Goal: Task Accomplishment & Management: Manage account settings

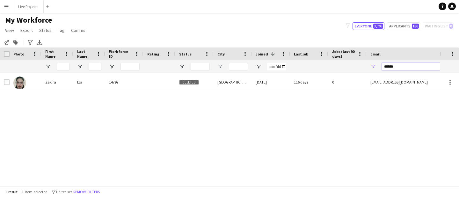
drag, startPoint x: 387, startPoint y: 68, endPoint x: 377, endPoint y: 67, distance: 10.6
click at [377, 67] on div "******" at bounding box center [431, 66] width 128 height 13
click at [62, 66] on input "First Name Filter Input" at bounding box center [63, 67] width 13 height 8
click at [60, 66] on input "First Name Filter Input" at bounding box center [63, 67] width 13 height 8
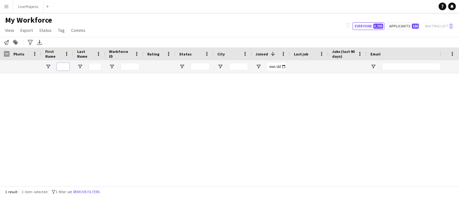
click at [60, 66] on input "First Name Filter Input" at bounding box center [63, 67] width 13 height 8
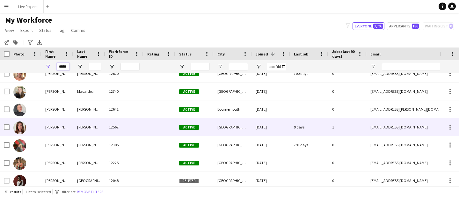
type input "*****"
click at [50, 131] on div "emily" at bounding box center [57, 127] width 32 height 18
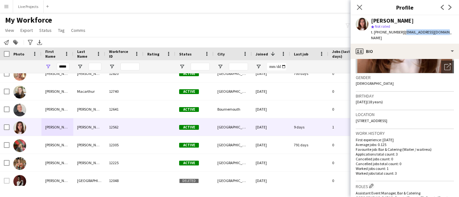
drag, startPoint x: 446, startPoint y: 32, endPoint x: 402, endPoint y: 32, distance: 43.4
click at [402, 32] on div "emily oram star Not rated t. +447309088111 | emilyoram00@gmail.com" at bounding box center [405, 29] width 108 height 28
drag, startPoint x: 445, startPoint y: 33, endPoint x: 402, endPoint y: 33, distance: 43.1
click at [402, 33] on div "emily oram star Not rated t. +447309088111 | emilyoram00@gmail.com" at bounding box center [405, 29] width 108 height 28
copy span "emilyoram00@gmail.com"
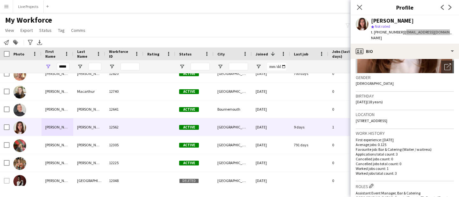
drag, startPoint x: 417, startPoint y: 33, endPoint x: 214, endPoint y: 0, distance: 205.2
click at [0, 0] on body "Menu Boards Boards Boards All jobs Status Workforce Workforce My Workforce Recr…" at bounding box center [229, 98] width 459 height 197
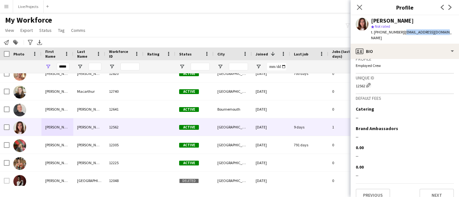
scroll to position [365, 0]
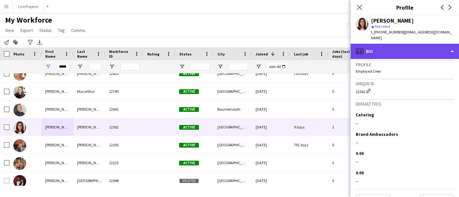
click at [395, 50] on div "profile Bio" at bounding box center [405, 51] width 108 height 15
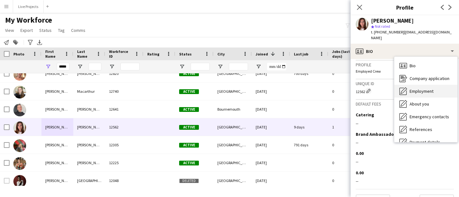
click at [414, 88] on span "Employment" at bounding box center [422, 91] width 24 height 6
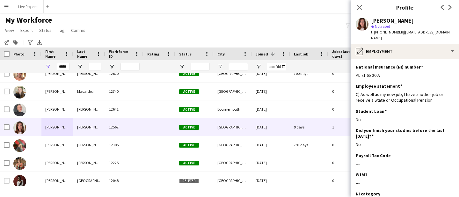
drag, startPoint x: 386, startPoint y: 69, endPoint x: 355, endPoint y: 70, distance: 31.3
click at [355, 70] on app-section-data-types "National Insurance (NI) number Edit this field PL 71 65 20 A Employee statement…" at bounding box center [405, 128] width 108 height 138
copy div "PL 71 65 20 A"
drag, startPoint x: 363, startPoint y: 70, endPoint x: 220, endPoint y: 0, distance: 159.4
click at [0, 0] on body "Menu Boards Boards Boards All jobs Status Workforce Workforce My Workforce Recr…" at bounding box center [229, 98] width 459 height 197
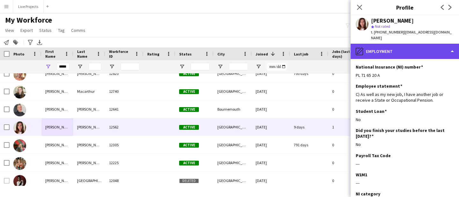
click at [401, 47] on div "pencil4 Employment" at bounding box center [405, 51] width 108 height 15
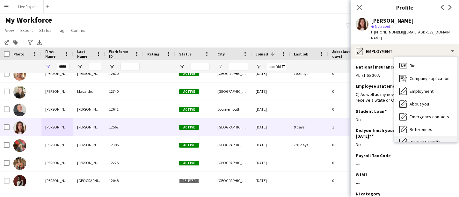
click at [415, 136] on div "Payment details Payment details" at bounding box center [426, 142] width 63 height 13
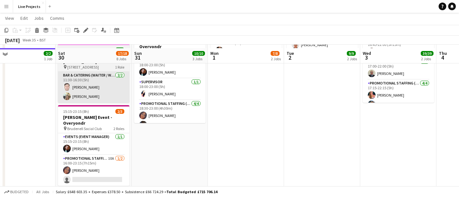
scroll to position [166, 0]
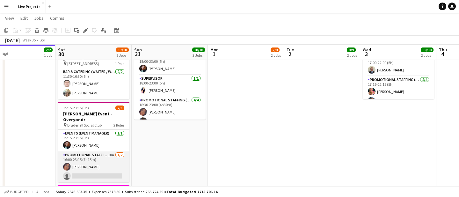
click at [90, 152] on app-card-role "Promotional Staffing (Exhibition Host) 10A [DATE] 16:00-23:15 (7h15m) [PERSON_N…" at bounding box center [93, 167] width 71 height 31
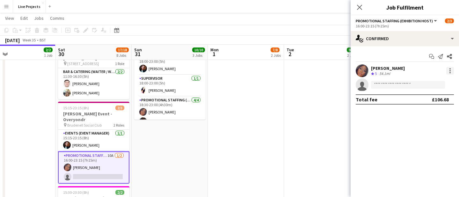
click at [453, 69] on div at bounding box center [451, 71] width 8 height 8
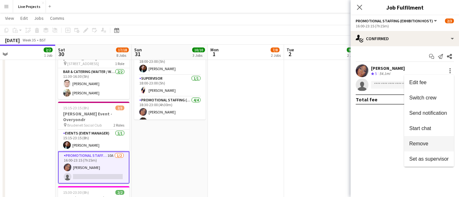
click at [431, 141] on span "Remove" at bounding box center [430, 144] width 40 height 6
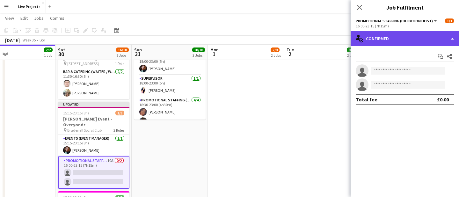
click at [415, 41] on div "single-neutral-actions-check-2 Confirmed" at bounding box center [405, 38] width 108 height 15
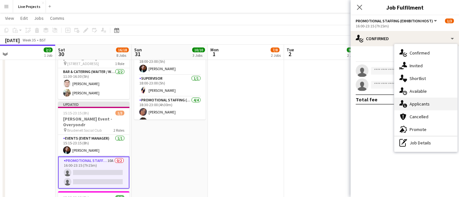
click at [423, 103] on div "single-neutral-actions-information Applicants" at bounding box center [426, 104] width 63 height 13
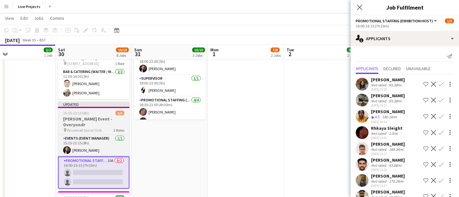
click at [89, 116] on h3 "[PERSON_NAME] Event - Overyondr" at bounding box center [93, 121] width 71 height 11
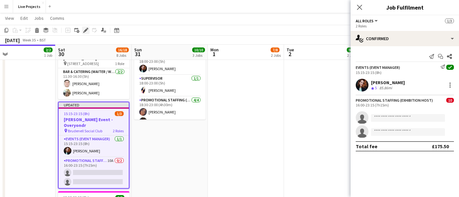
click at [87, 29] on icon at bounding box center [86, 31] width 4 height 4
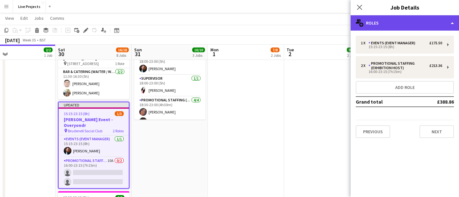
click at [399, 25] on div "multiple-users-add Roles" at bounding box center [405, 22] width 108 height 15
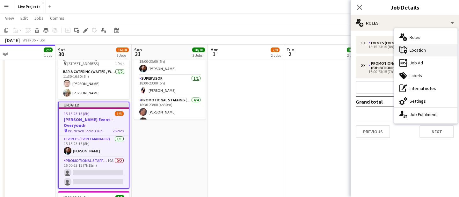
click at [406, 49] on icon "maps-pin-1" at bounding box center [404, 50] width 8 height 8
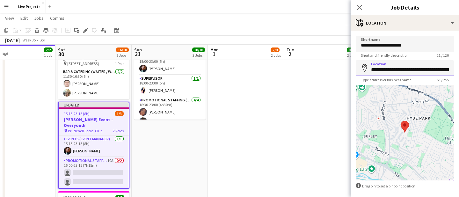
click at [428, 70] on input "**********" at bounding box center [405, 68] width 98 height 16
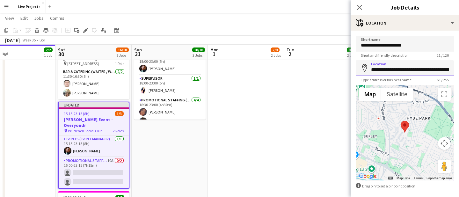
scroll to position [0, 39]
click at [362, 5] on icon "Close pop-in" at bounding box center [360, 7] width 6 height 6
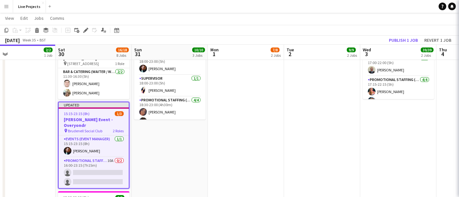
scroll to position [0, 0]
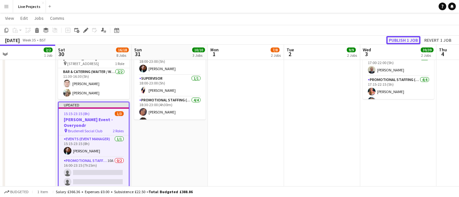
click at [394, 41] on button "Publish 1 job" at bounding box center [404, 40] width 34 height 8
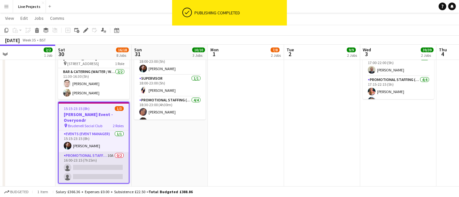
click at [99, 155] on app-card-role "Promotional Staffing (Exhibition Host) 10A 0/2 16:00-23:15 (7h15m) single-neutr…" at bounding box center [94, 167] width 70 height 31
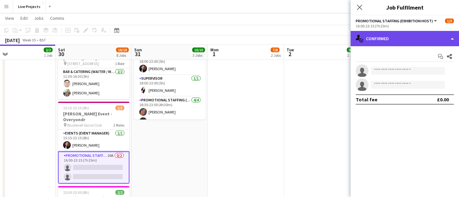
click at [424, 43] on div "single-neutral-actions-check-2 Confirmed" at bounding box center [405, 38] width 108 height 15
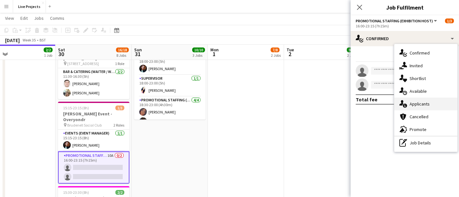
click at [421, 103] on div "single-neutral-actions-information Applicants" at bounding box center [426, 104] width 63 height 13
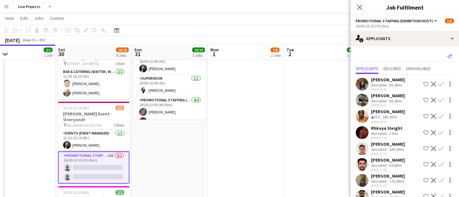
click at [450, 55] on icon "Send notification" at bounding box center [449, 56] width 5 height 5
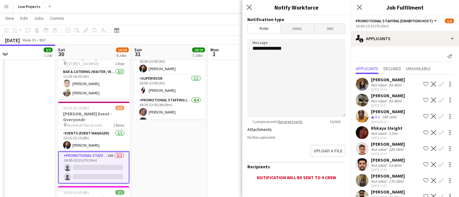
click at [302, 31] on span "Email" at bounding box center [298, 29] width 34 height 10
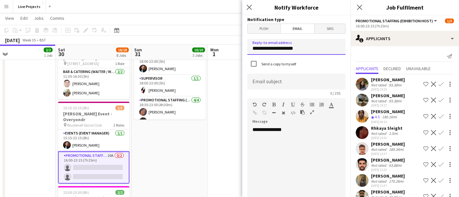
drag, startPoint x: 302, startPoint y: 51, endPoint x: 249, endPoint y: 48, distance: 53.1
click at [249, 48] on input "**********" at bounding box center [297, 47] width 98 height 16
type input "**********"
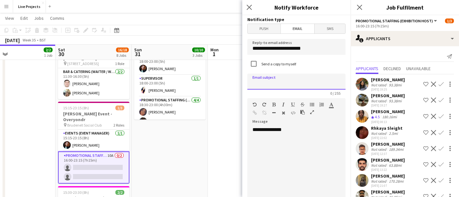
click at [265, 82] on input at bounding box center [297, 82] width 98 height 16
type input "**********"
click at [295, 136] on div "**********" at bounding box center [297, 165] width 98 height 77
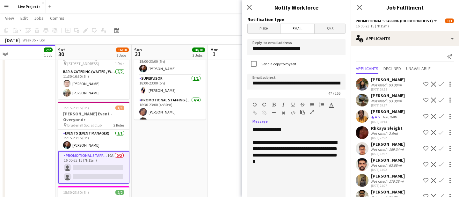
click at [279, 162] on div "**********" at bounding box center [297, 152] width 88 height 26
click at [330, 162] on div "**********" at bounding box center [297, 152] width 88 height 26
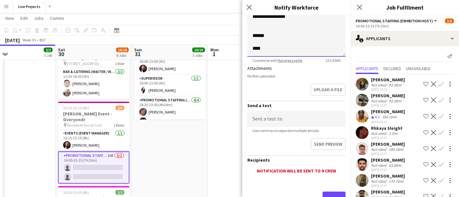
scroll to position [173, 0]
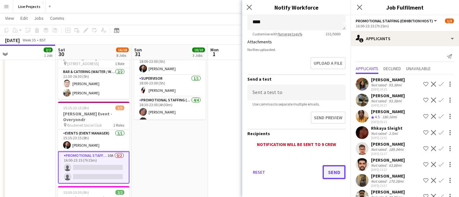
click at [332, 173] on button "Send" at bounding box center [334, 172] width 23 height 14
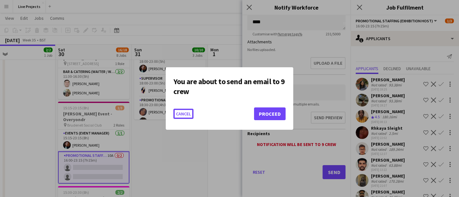
scroll to position [0, 0]
click at [268, 117] on button "Proceed" at bounding box center [270, 114] width 32 height 13
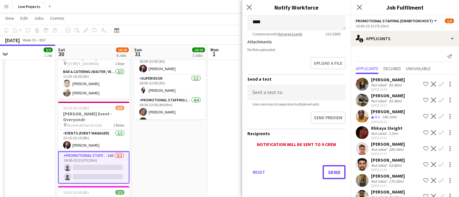
scroll to position [166, 0]
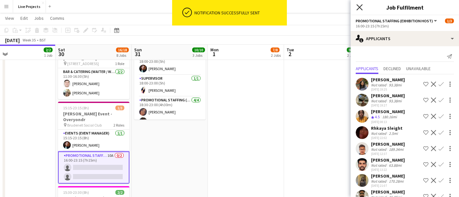
click at [360, 8] on icon "Close pop-in" at bounding box center [360, 7] width 6 height 6
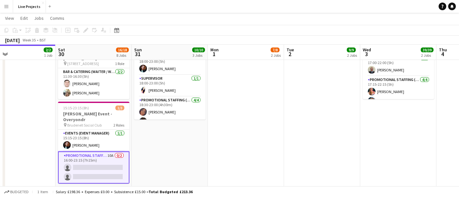
click at [103, 152] on app-card-role "Promotional Staffing (Exhibition Host) 10A 0/2 16:00-23:15 (7h15m) single-neutr…" at bounding box center [93, 168] width 71 height 32
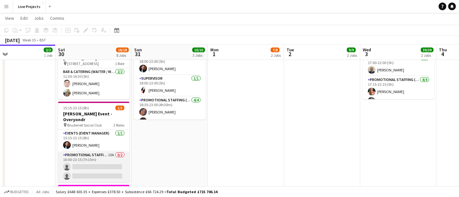
click at [103, 152] on app-card-role "Promotional Staffing (Exhibition Host) 10A 0/2 16:00-23:15 (7h15m) single-neutr…" at bounding box center [93, 167] width 71 height 31
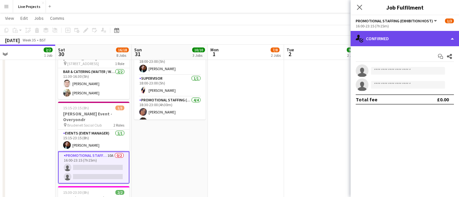
click at [403, 42] on div "single-neutral-actions-check-2 Confirmed" at bounding box center [405, 38] width 108 height 15
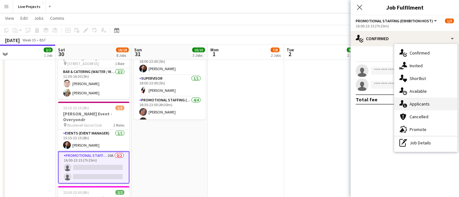
click at [419, 103] on div "single-neutral-actions-information Applicants" at bounding box center [426, 104] width 63 height 13
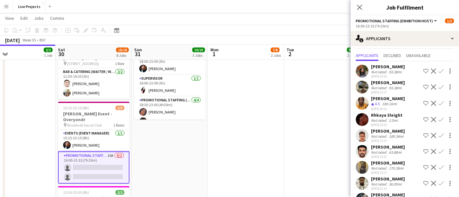
scroll to position [0, 0]
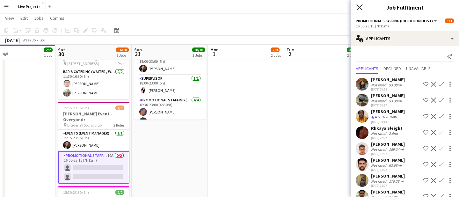
click at [359, 6] on icon at bounding box center [360, 7] width 6 height 6
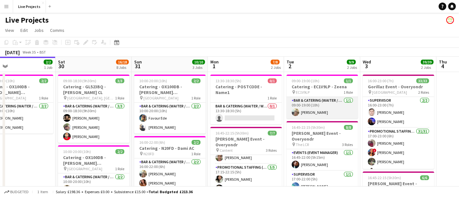
click at [323, 118] on app-card-role "Bar & Catering (Waiter / waitress) [DATE] 09:00-19:00 (10h) [PERSON_NAME]" at bounding box center [322, 108] width 71 height 22
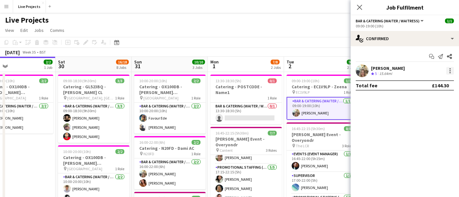
click at [450, 69] on div at bounding box center [450, 68] width 1 height 1
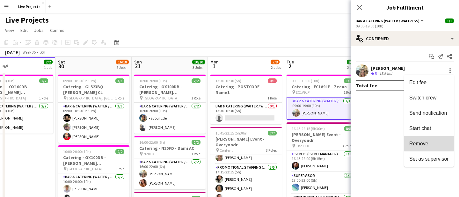
click at [424, 144] on span "Remove" at bounding box center [419, 143] width 19 height 5
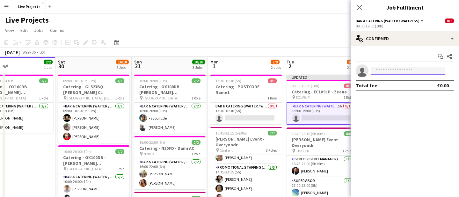
click at [400, 70] on input at bounding box center [408, 71] width 74 height 8
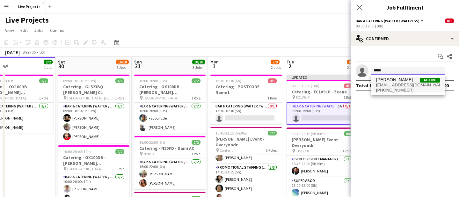
type input "*****"
click at [407, 82] on span "[PERSON_NAME] Active" at bounding box center [409, 79] width 64 height 5
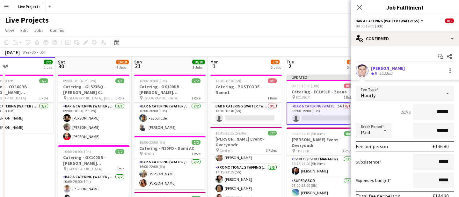
scroll to position [43, 0]
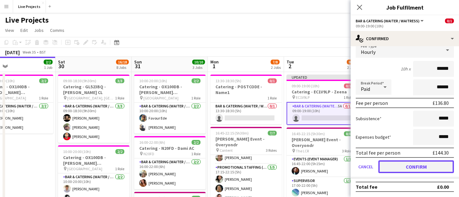
click at [415, 171] on button "Confirm" at bounding box center [417, 167] width 76 height 13
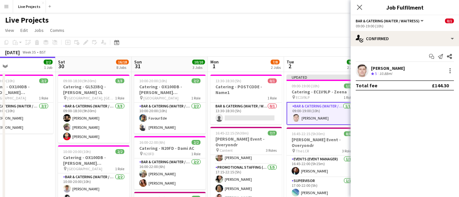
scroll to position [0, 0]
click at [359, 4] on icon "Close pop-in" at bounding box center [360, 7] width 6 height 6
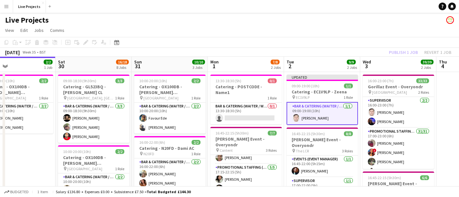
click at [400, 52] on div "Publish 1 job Revert 1 job" at bounding box center [421, 52] width 78 height 8
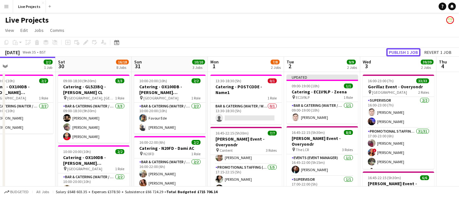
click at [400, 52] on button "Publish 1 job" at bounding box center [404, 52] width 34 height 8
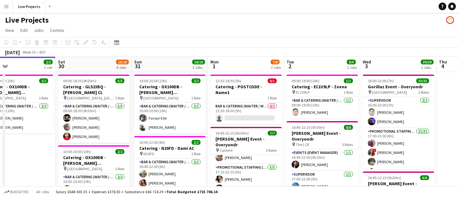
click at [8, 5] on app-icon "Menu" at bounding box center [6, 6] width 5 height 5
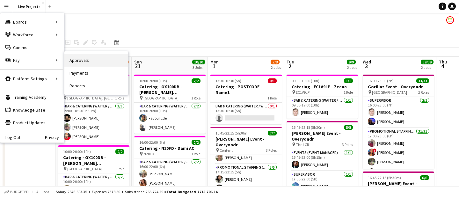
click at [81, 58] on link "Approvals" at bounding box center [96, 60] width 64 height 13
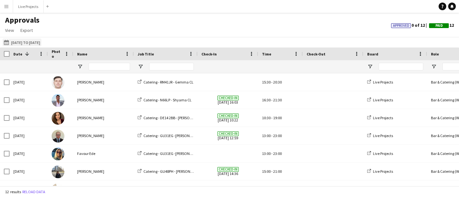
click at [32, 44] on button "[DATE] to [DATE] [DATE] to [DATE]" at bounding box center [22, 43] width 39 height 8
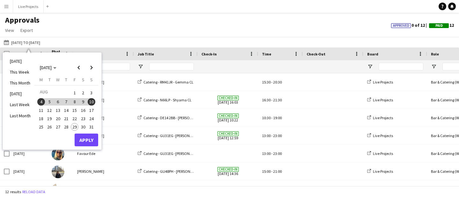
click at [39, 120] on span "18" at bounding box center [41, 119] width 8 height 8
click at [92, 119] on span "24" at bounding box center [92, 119] width 8 height 8
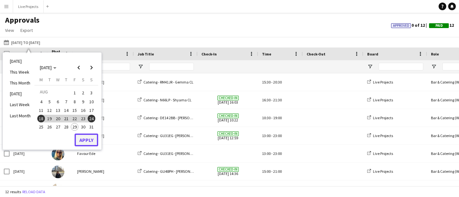
click at [85, 139] on button "Apply" at bounding box center [87, 140] width 24 height 13
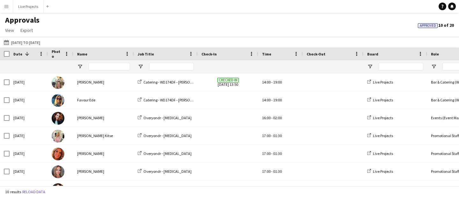
click at [5, 5] on app-icon "Menu" at bounding box center [6, 6] width 5 height 5
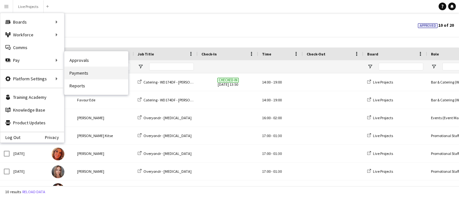
click at [85, 74] on link "Payments" at bounding box center [96, 73] width 64 height 13
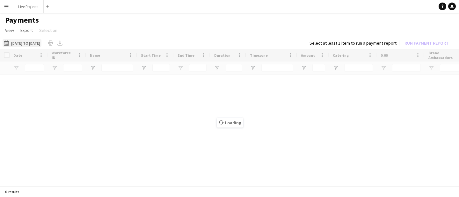
click at [32, 44] on button "[DATE] to [DATE] [DATE] to [DATE]" at bounding box center [22, 43] width 39 height 8
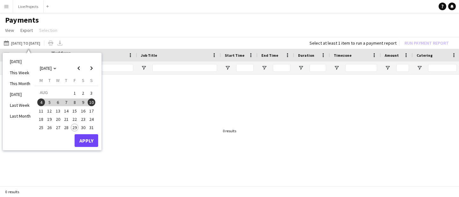
click at [40, 116] on span "18" at bounding box center [41, 120] width 8 height 8
click at [95, 119] on span "24" at bounding box center [92, 120] width 8 height 8
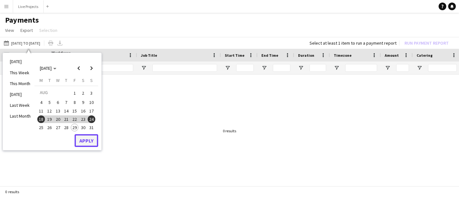
click at [84, 141] on button "Apply" at bounding box center [87, 140] width 24 height 13
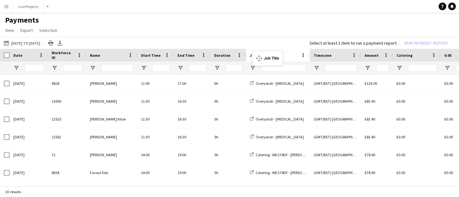
drag, startPoint x: 363, startPoint y: 56, endPoint x: 256, endPoint y: 55, distance: 107.2
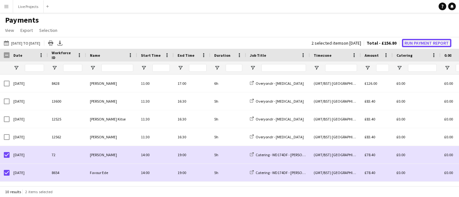
click at [423, 44] on button "Run Payment Report" at bounding box center [426, 43] width 49 height 8
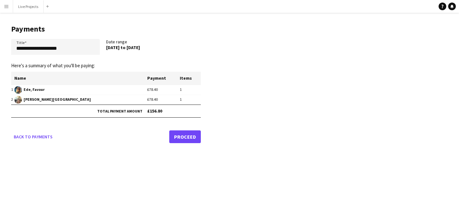
click at [180, 135] on link "Proceed" at bounding box center [185, 137] width 32 height 13
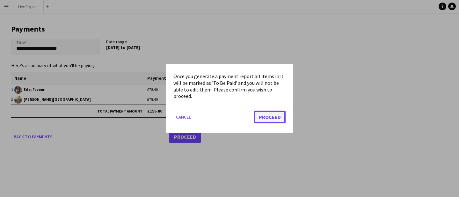
click at [261, 118] on button "Proceed" at bounding box center [270, 117] width 32 height 13
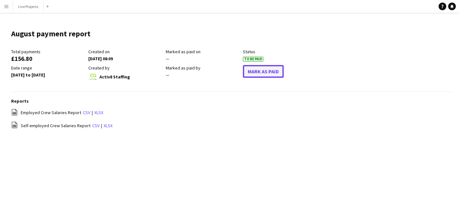
click at [256, 71] on button "Mark As Paid" at bounding box center [263, 71] width 41 height 13
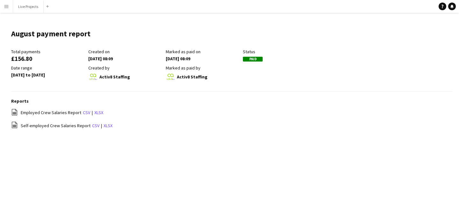
click at [7, 4] on app-icon "Menu" at bounding box center [6, 6] width 5 height 5
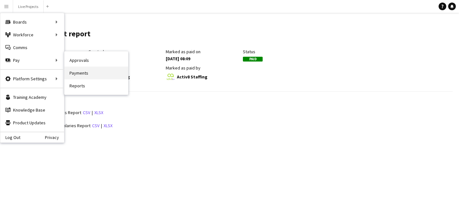
click at [76, 73] on link "Payments" at bounding box center [96, 73] width 64 height 13
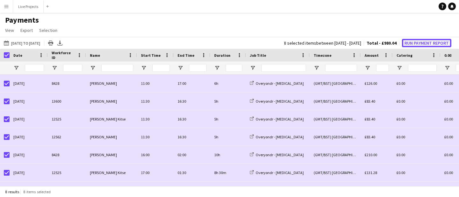
click at [427, 44] on button "Run Payment Report" at bounding box center [426, 43] width 49 height 8
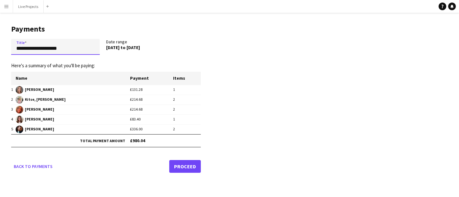
drag, startPoint x: 31, startPoint y: 48, endPoint x: 7, endPoint y: 49, distance: 24.3
click at [7, 49] on main "**********" at bounding box center [103, 98] width 207 height 170
type input "**********"
click at [182, 167] on link "Proceed" at bounding box center [185, 166] width 32 height 13
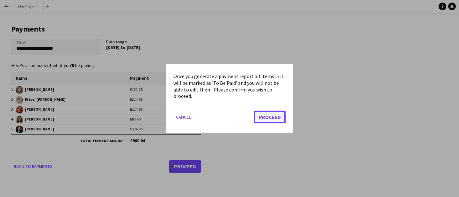
click at [264, 117] on button "Proceed" at bounding box center [270, 117] width 32 height 13
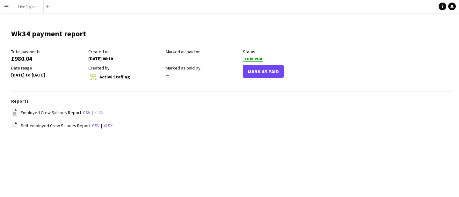
click at [95, 113] on link "xlsx" at bounding box center [98, 113] width 9 height 6
click at [106, 127] on link "xlsx" at bounding box center [108, 126] width 9 height 6
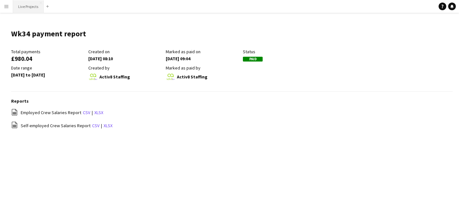
click at [31, 8] on button "Live Projects Close" at bounding box center [28, 6] width 31 height 12
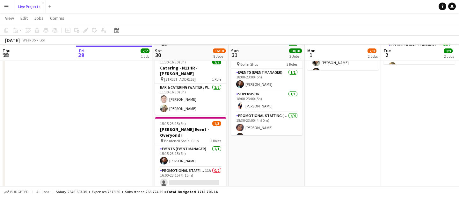
scroll to position [152, 0]
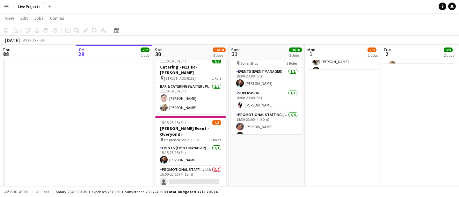
click at [204, 166] on app-card-role "Promotional Staffing (Exhibition Host) 11A 0/2 16:00-23:15 (7h15m) single-neutr…" at bounding box center [190, 181] width 71 height 31
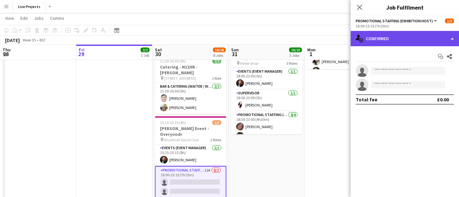
click at [415, 38] on div "single-neutral-actions-check-2 Confirmed" at bounding box center [405, 38] width 108 height 15
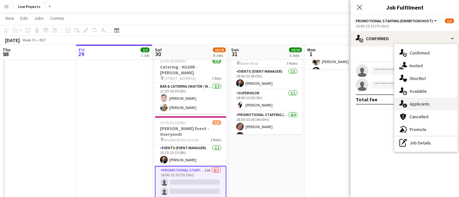
click at [425, 104] on div "single-neutral-actions-information Applicants" at bounding box center [426, 104] width 63 height 13
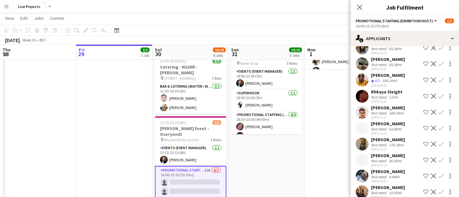
scroll to position [45, 0]
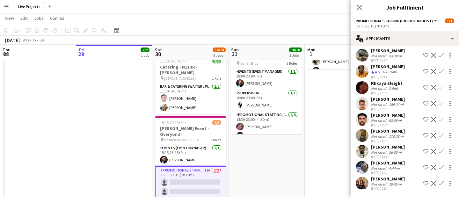
click at [442, 183] on app-icon "Confirm" at bounding box center [441, 183] width 5 height 5
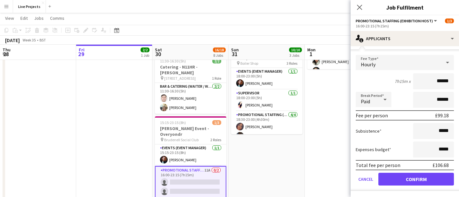
scroll to position [190, 0]
click at [414, 176] on button "Confirm" at bounding box center [417, 179] width 76 height 13
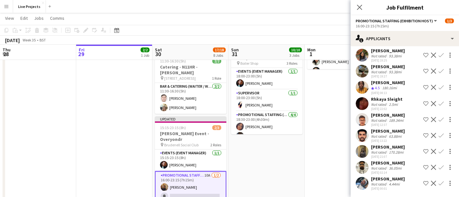
scroll to position [29, 0]
click at [359, 8] on icon at bounding box center [360, 7] width 6 height 6
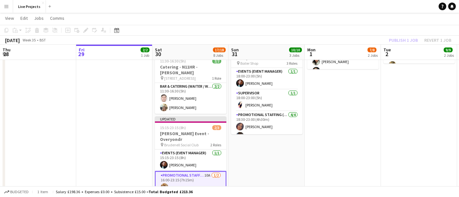
click at [397, 39] on div "Publish 1 job Revert 1 job" at bounding box center [421, 40] width 78 height 8
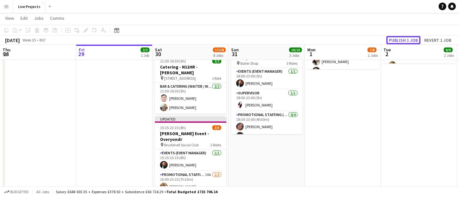
click at [397, 39] on button "Publish 1 job" at bounding box center [404, 40] width 34 height 8
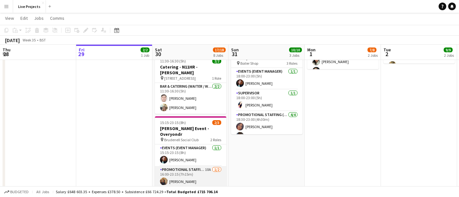
click at [198, 166] on app-card-role "Promotional Staffing (Exhibition Host) 10A 1/2 16:00-23:15 (7h15m) Shirley Kuma…" at bounding box center [190, 181] width 71 height 31
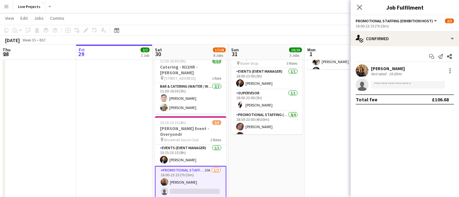
click at [380, 70] on div "Shirley Kumar" at bounding box center [388, 69] width 34 height 6
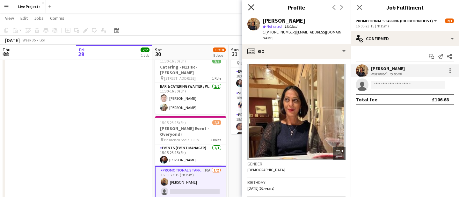
click at [250, 6] on icon "Close pop-in" at bounding box center [251, 7] width 6 height 6
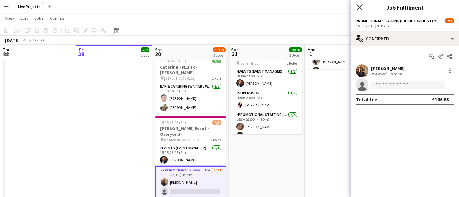
click at [361, 8] on icon at bounding box center [360, 7] width 6 height 6
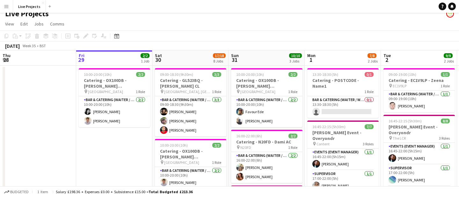
scroll to position [7, 0]
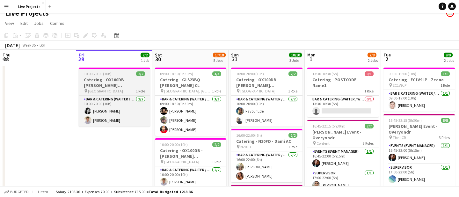
click at [122, 82] on h3 "Catering - OX100DB - [PERSON_NAME] [PERSON_NAME]" at bounding box center [114, 82] width 71 height 11
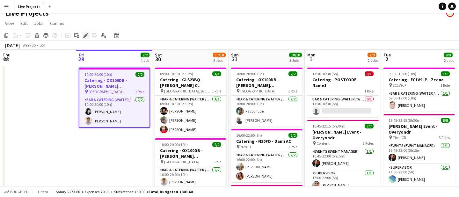
click at [86, 34] on icon at bounding box center [86, 36] width 4 height 4
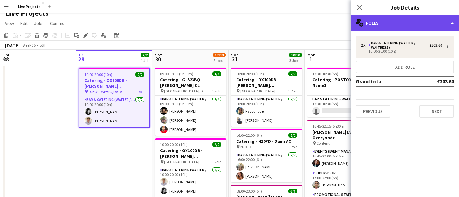
click at [409, 20] on div "multiple-users-add Roles" at bounding box center [405, 22] width 108 height 15
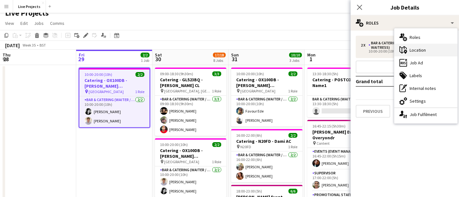
click at [416, 50] on div "maps-pin-1 Location" at bounding box center [426, 50] width 63 height 13
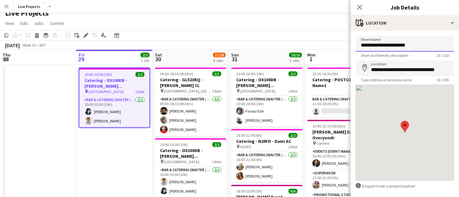
click at [362, 46] on input "**********" at bounding box center [405, 44] width 98 height 16
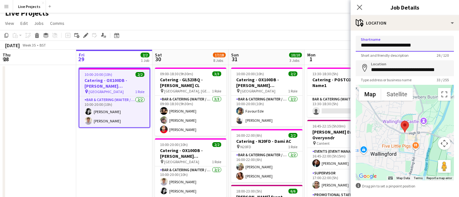
type input "**********"
click at [370, 69] on input "**********" at bounding box center [405, 68] width 98 height 16
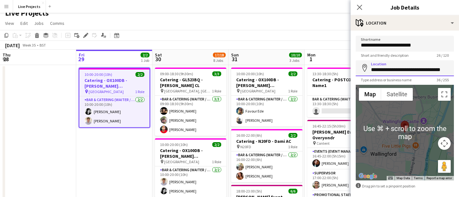
scroll to position [28, 0]
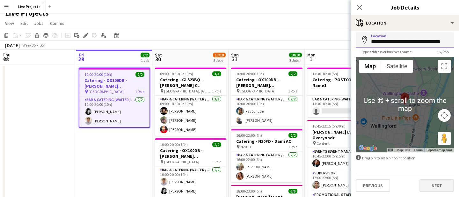
type input "**********"
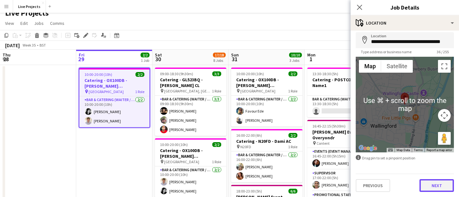
click at [435, 189] on button "Next" at bounding box center [437, 185] width 34 height 13
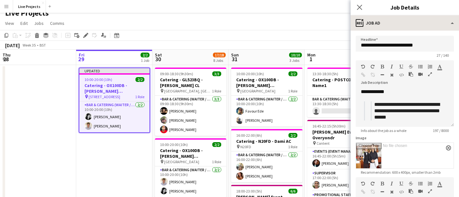
scroll to position [0, 0]
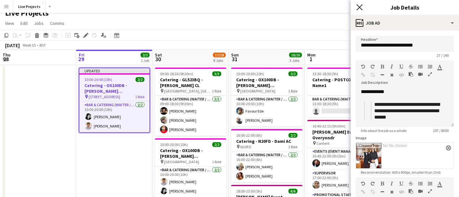
click at [361, 7] on icon "Close pop-in" at bounding box center [360, 7] width 6 height 6
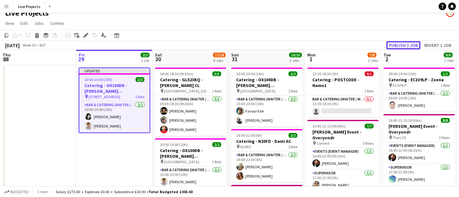
click at [402, 45] on button "Publish 1 job" at bounding box center [404, 45] width 34 height 8
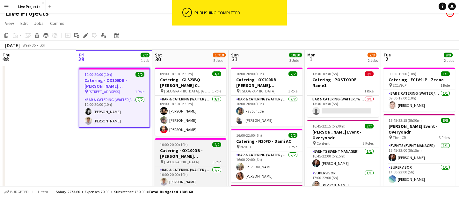
click at [194, 148] on h3 "Catering - OX100DB - [PERSON_NAME] [PERSON_NAME]" at bounding box center [190, 153] width 71 height 11
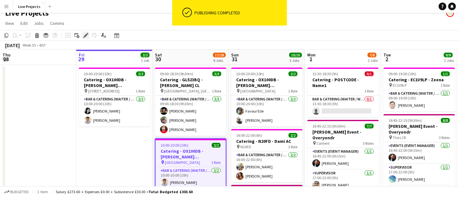
click at [87, 35] on icon at bounding box center [86, 36] width 4 height 4
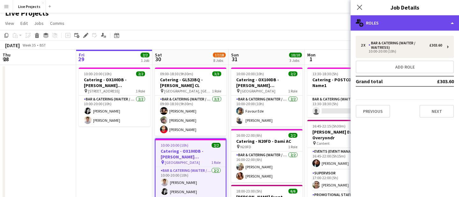
click at [403, 21] on div "multiple-users-add Roles" at bounding box center [405, 22] width 108 height 15
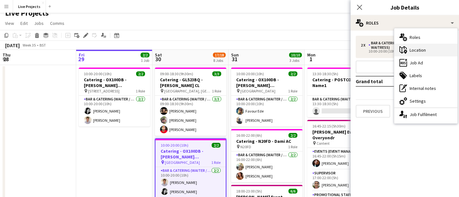
click at [414, 50] on div "maps-pin-1 Location" at bounding box center [426, 50] width 63 height 13
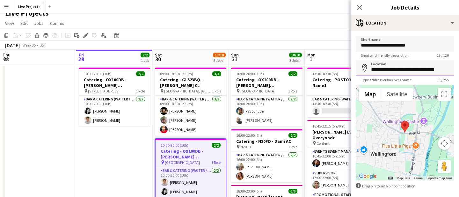
click at [372, 70] on input "**********" at bounding box center [405, 68] width 98 height 16
type input "**********"
click at [361, 45] on input "**********" at bounding box center [405, 44] width 98 height 16
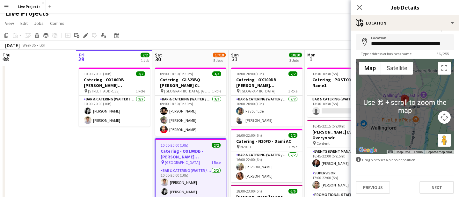
scroll to position [28, 0]
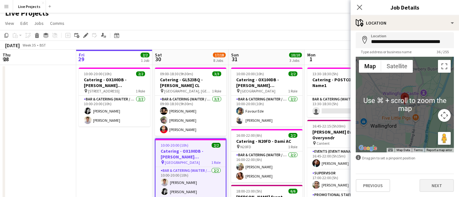
type input "**********"
click at [437, 187] on button "Next" at bounding box center [437, 185] width 34 height 13
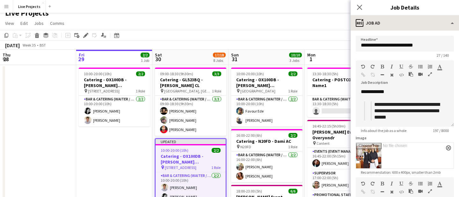
scroll to position [0, 0]
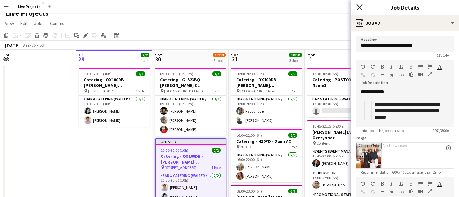
click at [361, 8] on icon "Close pop-in" at bounding box center [360, 7] width 6 height 6
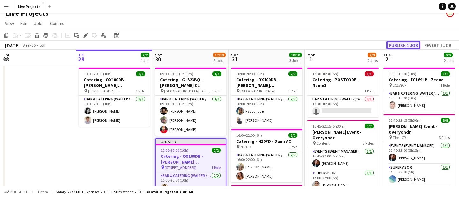
click at [400, 44] on button "Publish 1 job" at bounding box center [404, 45] width 34 height 8
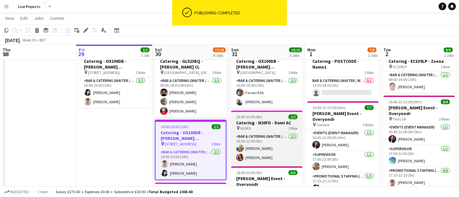
scroll to position [26, 0]
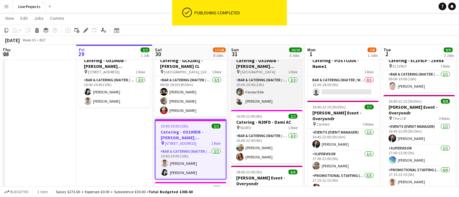
click at [274, 62] on h3 "Catering - OX100DB - [PERSON_NAME] [PERSON_NAME]" at bounding box center [266, 63] width 71 height 11
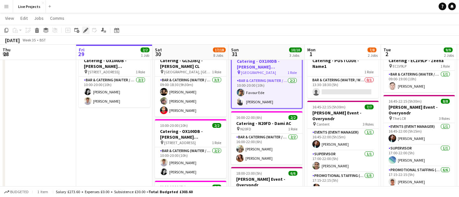
click at [86, 29] on icon at bounding box center [86, 31] width 4 height 4
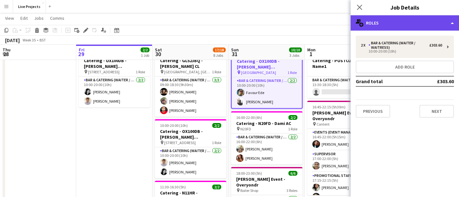
click at [409, 26] on div "multiple-users-add Roles" at bounding box center [405, 22] width 108 height 15
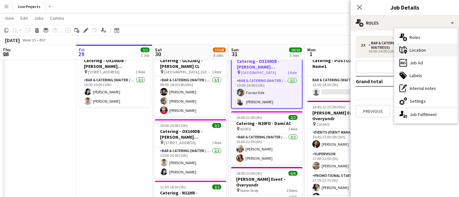
click at [423, 49] on div "maps-pin-1 Location" at bounding box center [426, 50] width 63 height 13
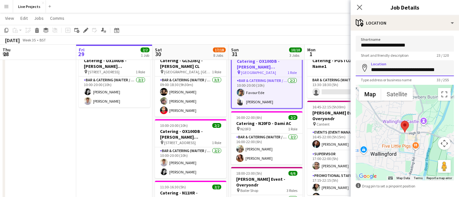
click at [372, 69] on input "**********" at bounding box center [405, 68] width 98 height 16
type input "**********"
click at [361, 46] on input "**********" at bounding box center [405, 44] width 98 height 16
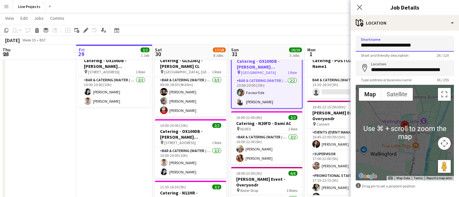
scroll to position [28, 0]
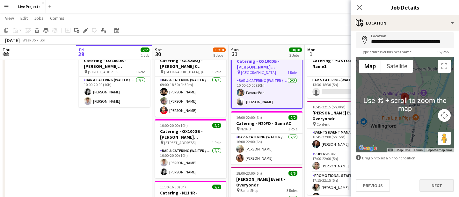
type input "**********"
click at [434, 184] on button "Next" at bounding box center [437, 185] width 34 height 13
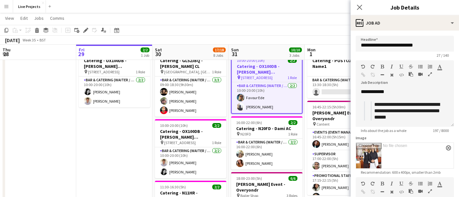
scroll to position [0, 0]
click at [362, 7] on icon "Close pop-in" at bounding box center [360, 7] width 6 height 6
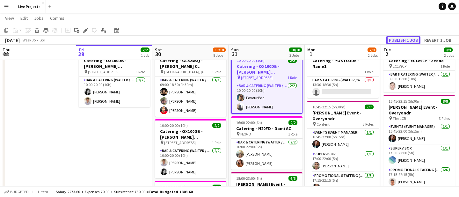
click at [405, 37] on button "Publish 1 job" at bounding box center [404, 40] width 34 height 8
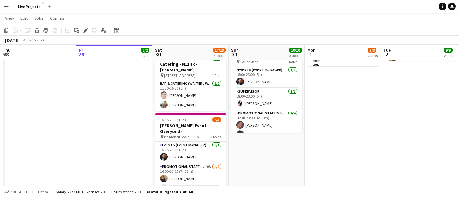
scroll to position [155, 0]
click at [198, 169] on app-card-role "Promotional Staffing (Exhibition Host) 10A 1/2 16:00-23:15 (7h15m) Shirley Kuma…" at bounding box center [190, 178] width 71 height 31
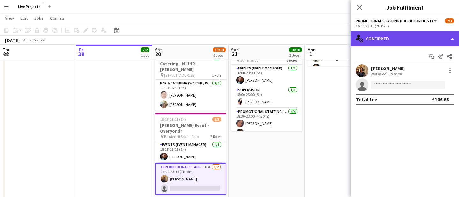
click at [413, 42] on div "single-neutral-actions-check-2 Confirmed" at bounding box center [405, 38] width 108 height 15
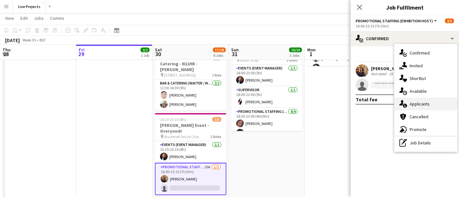
click at [426, 103] on div "single-neutral-actions-information Applicants" at bounding box center [426, 104] width 63 height 13
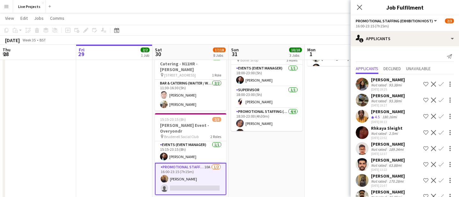
scroll to position [29, 0]
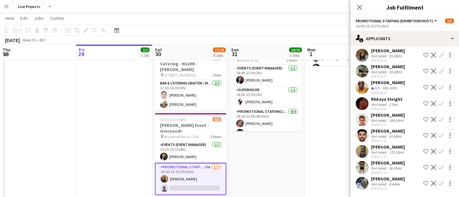
click at [391, 179] on div "[PERSON_NAME]" at bounding box center [388, 179] width 34 height 6
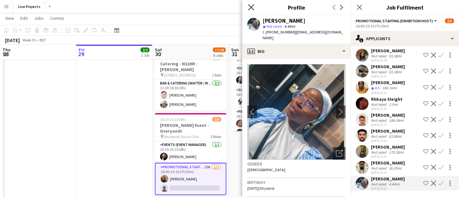
click at [249, 6] on icon at bounding box center [251, 7] width 6 height 6
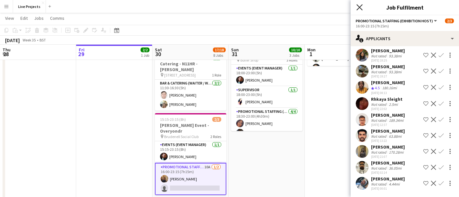
click at [359, 7] on icon "Close pop-in" at bounding box center [360, 7] width 6 height 6
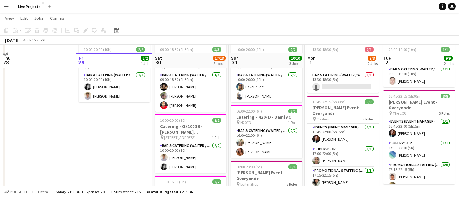
scroll to position [0, 0]
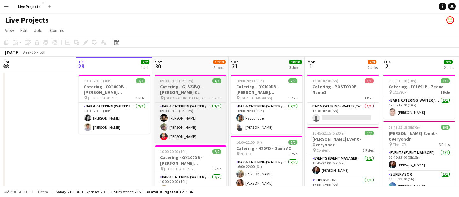
click at [191, 86] on h3 "Catering - GL523BQ - [PERSON_NAME] CL" at bounding box center [190, 89] width 71 height 11
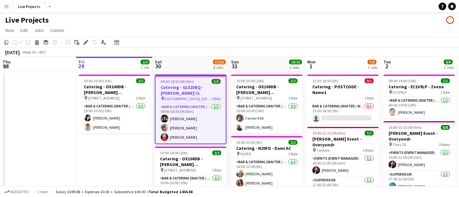
click at [182, 85] on h3 "Catering - GL523BQ - [PERSON_NAME] CL" at bounding box center [191, 90] width 70 height 11
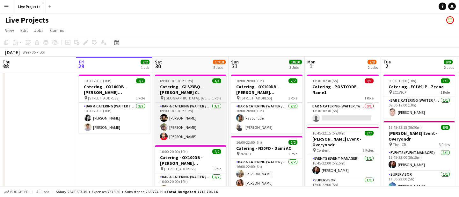
click at [173, 85] on h3 "Catering - GL523BQ - [PERSON_NAME] CL" at bounding box center [190, 89] width 71 height 11
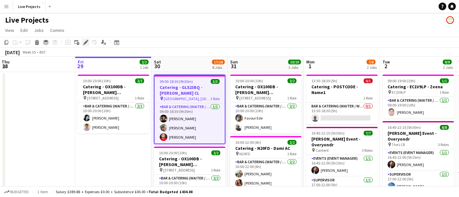
click at [86, 42] on icon at bounding box center [86, 43] width 4 height 4
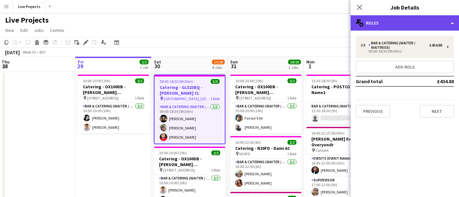
click at [396, 27] on div "multiple-users-add Roles" at bounding box center [405, 22] width 108 height 15
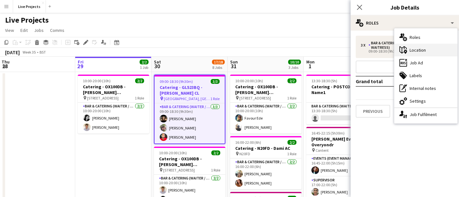
click at [422, 50] on div "maps-pin-1 Location" at bounding box center [426, 50] width 63 height 13
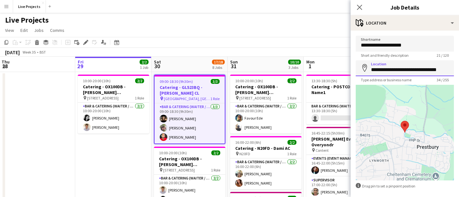
click at [371, 69] on input "**********" at bounding box center [405, 68] width 98 height 16
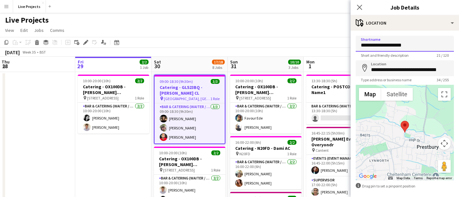
drag, startPoint x: 415, startPoint y: 43, endPoint x: 356, endPoint y: 46, distance: 58.5
click at [356, 46] on input "**********" at bounding box center [405, 44] width 98 height 16
paste input "**********"
type input "**********"
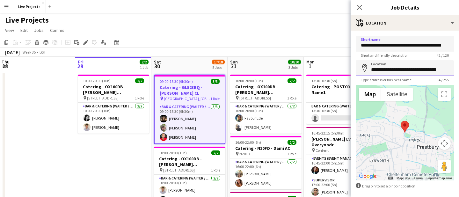
scroll to position [0, 0]
click at [371, 70] on input "**********" at bounding box center [405, 68] width 98 height 16
type input "**********"
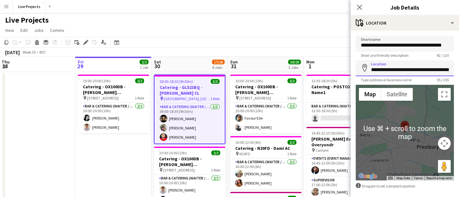
scroll to position [28, 0]
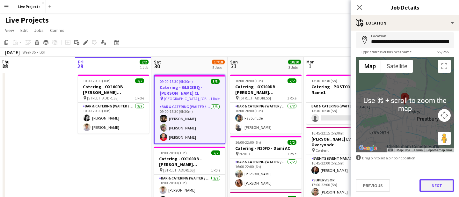
click at [428, 190] on button "Next" at bounding box center [437, 185] width 34 height 13
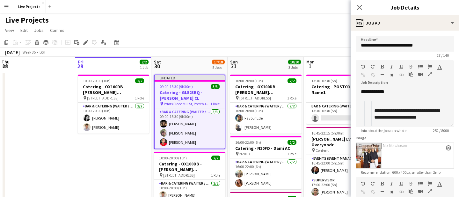
scroll to position [0, 0]
click at [360, 7] on icon at bounding box center [360, 7] width 6 height 6
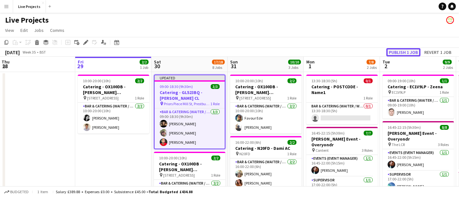
click at [396, 51] on button "Publish 1 job" at bounding box center [404, 52] width 34 height 8
